Goal: Transaction & Acquisition: Purchase product/service

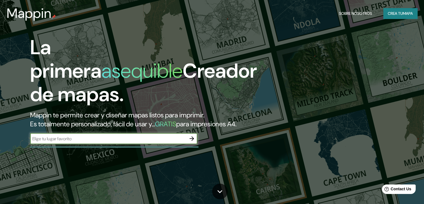
click at [85, 142] on input "text" at bounding box center [108, 138] width 156 height 6
type input "ILO"
click at [190, 142] on icon "button" at bounding box center [192, 138] width 7 height 7
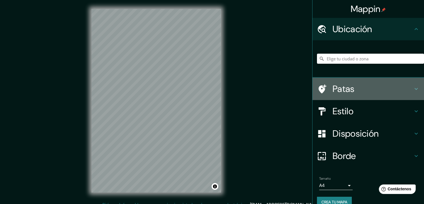
click at [414, 89] on icon at bounding box center [416, 88] width 7 height 7
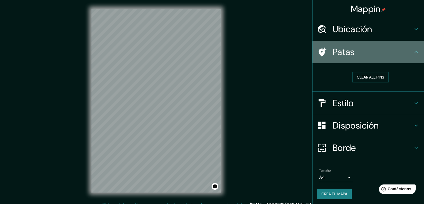
click at [414, 54] on icon at bounding box center [416, 52] width 7 height 7
click at [413, 51] on icon at bounding box center [416, 52] width 7 height 7
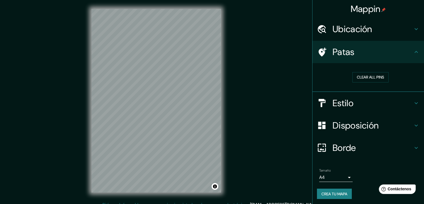
click at [391, 104] on h4 "Estilo" at bounding box center [373, 102] width 80 height 11
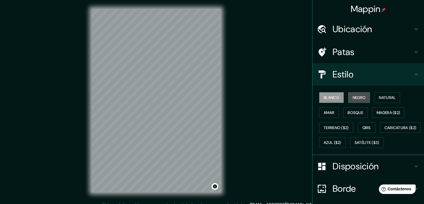
click at [358, 100] on font "Negro" at bounding box center [359, 97] width 13 height 7
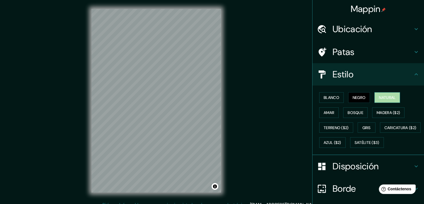
click at [376, 95] on button "Natural" at bounding box center [388, 97] width 26 height 11
click at [324, 113] on font "Amar" at bounding box center [329, 112] width 11 height 5
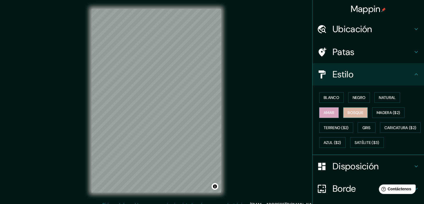
click at [348, 110] on font "Bosque" at bounding box center [356, 112] width 16 height 5
click at [373, 111] on button "Madera ($2)" at bounding box center [389, 112] width 32 height 11
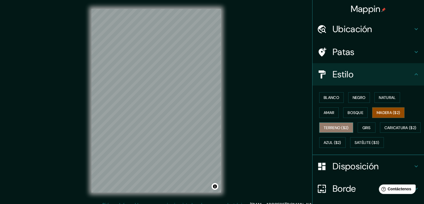
click at [340, 125] on font "Terreno ($2)" at bounding box center [336, 127] width 25 height 5
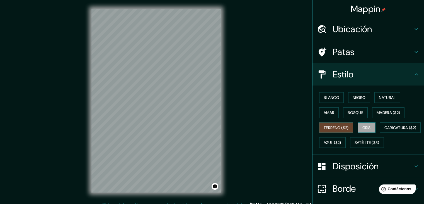
click at [364, 127] on font "Gris" at bounding box center [367, 127] width 8 height 5
click at [377, 116] on button "Madera ($2)" at bounding box center [389, 112] width 32 height 11
